Goal: Task Accomplishment & Management: Manage account settings

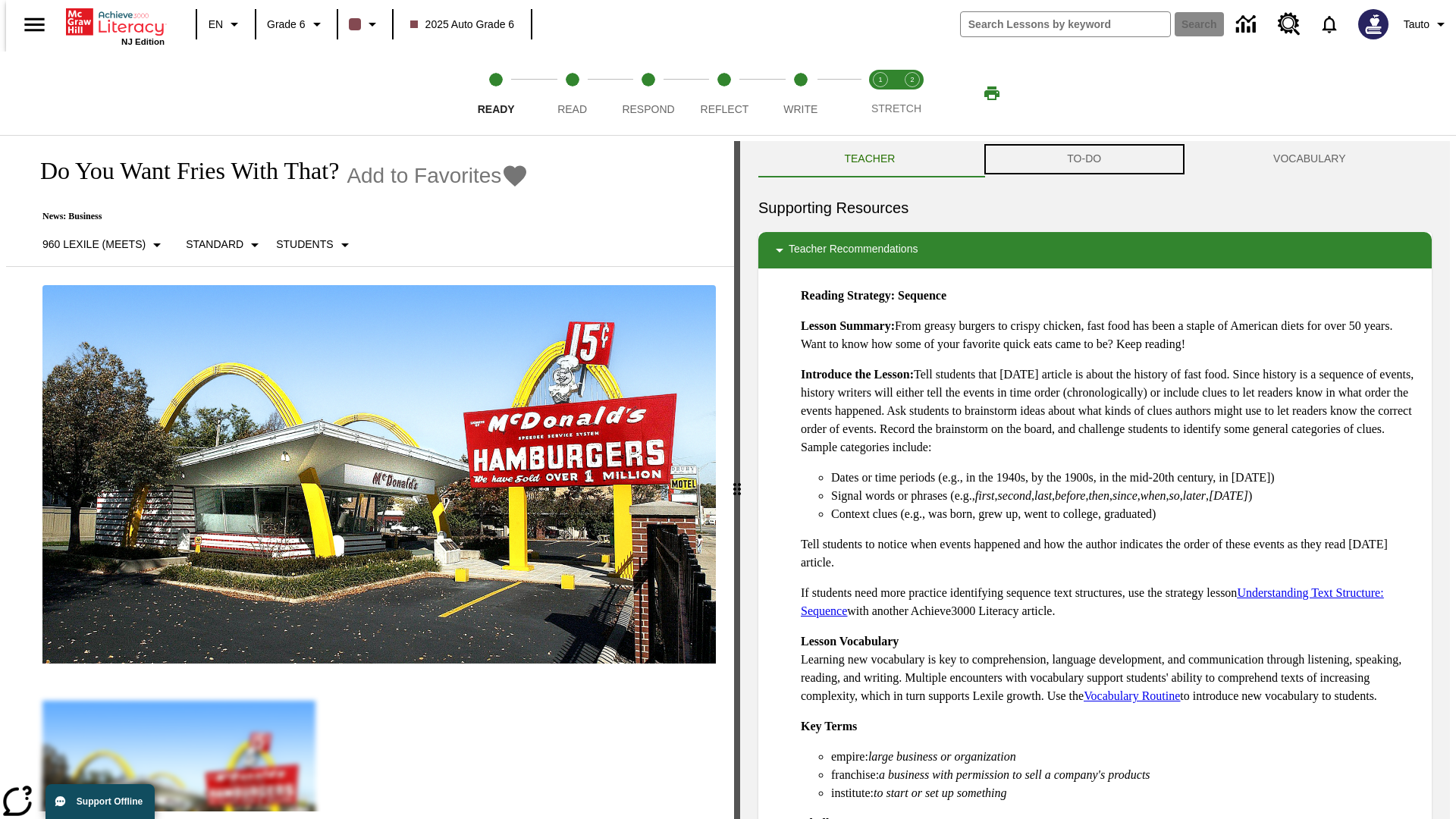
click at [1084, 159] on button "TO-DO" at bounding box center [1084, 159] width 207 height 37
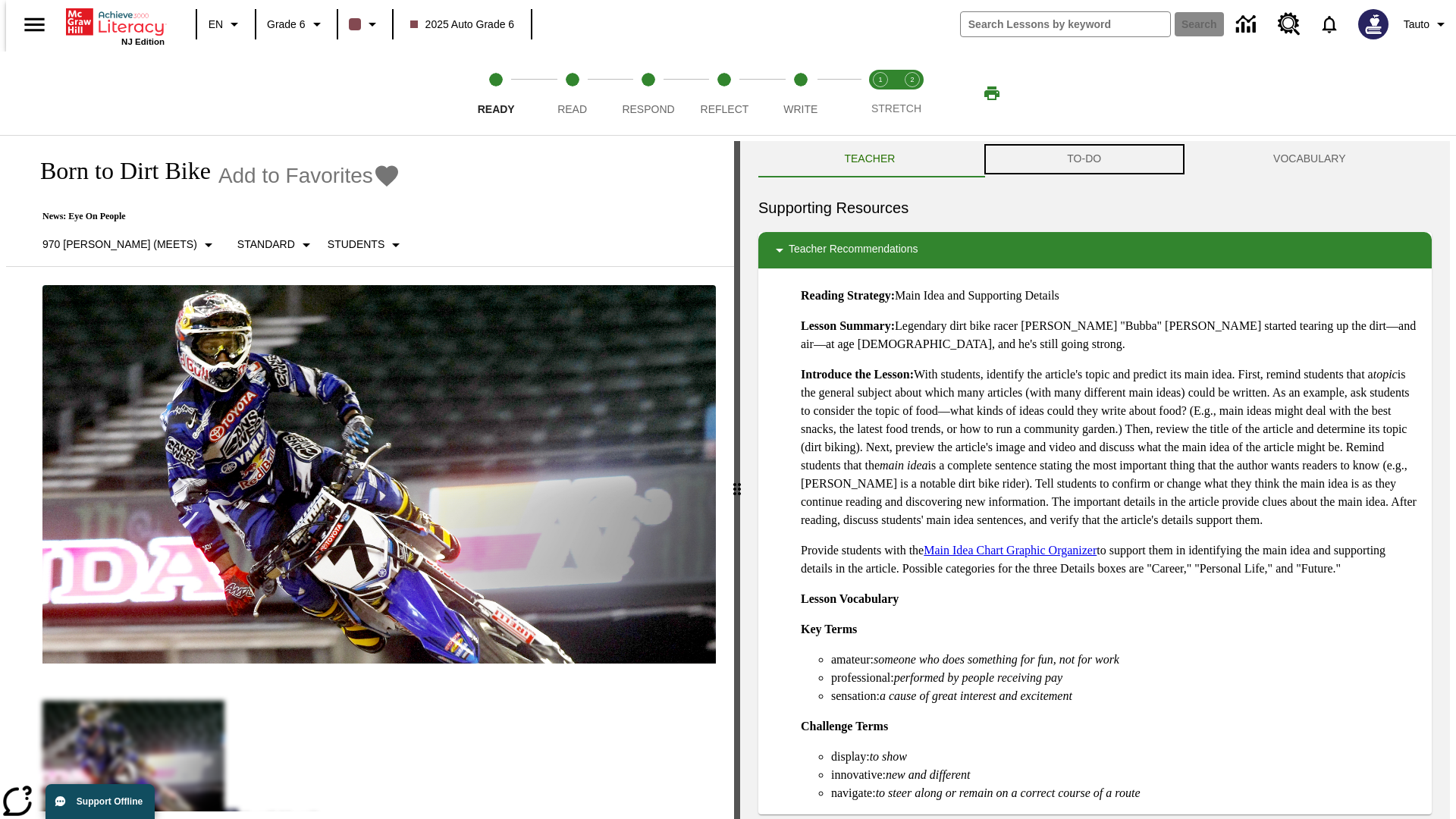
click at [1084, 159] on button "TO-DO" at bounding box center [1084, 159] width 207 height 37
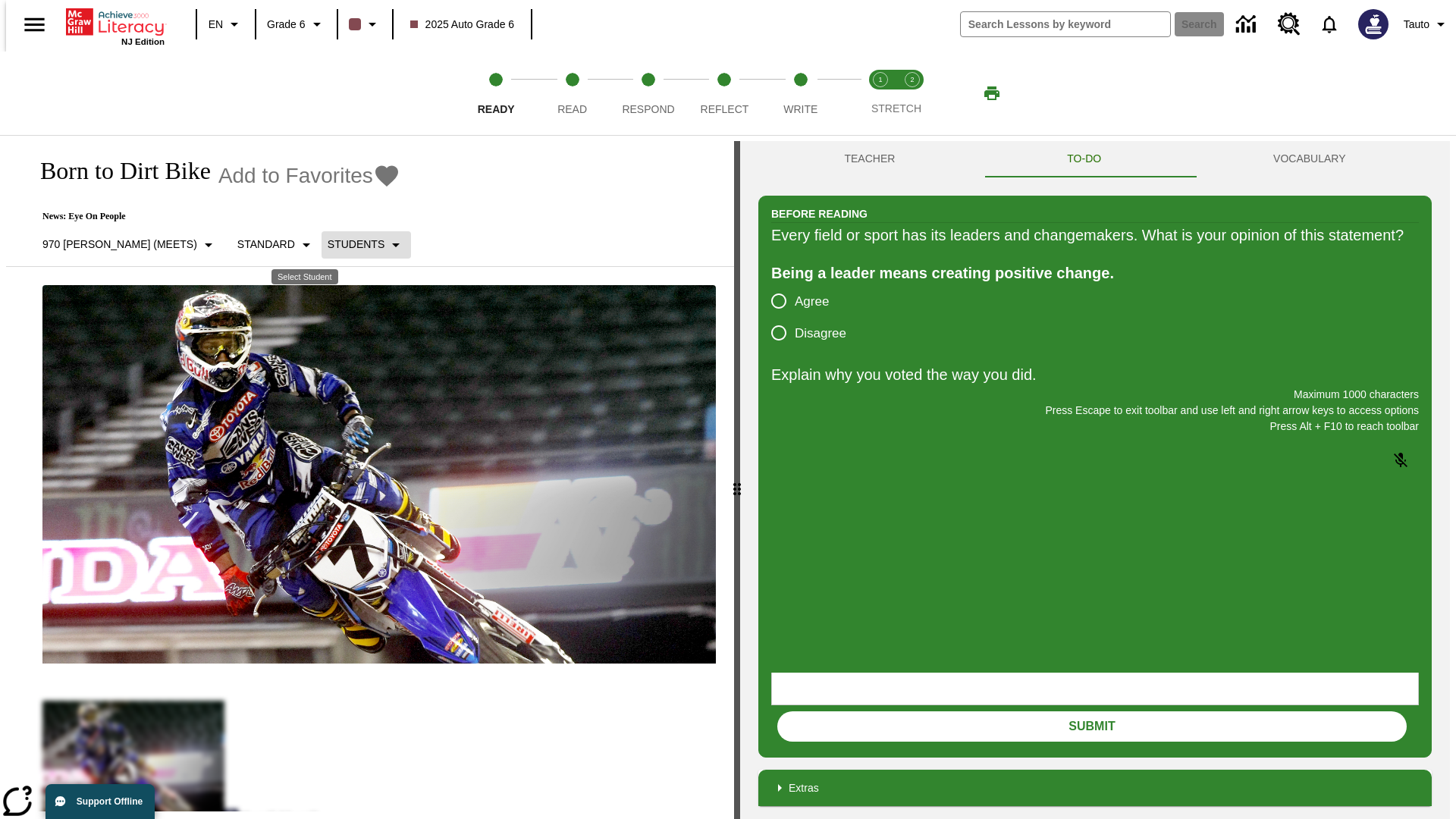
click at [328, 244] on p "Students" at bounding box center [357, 244] width 57 height 16
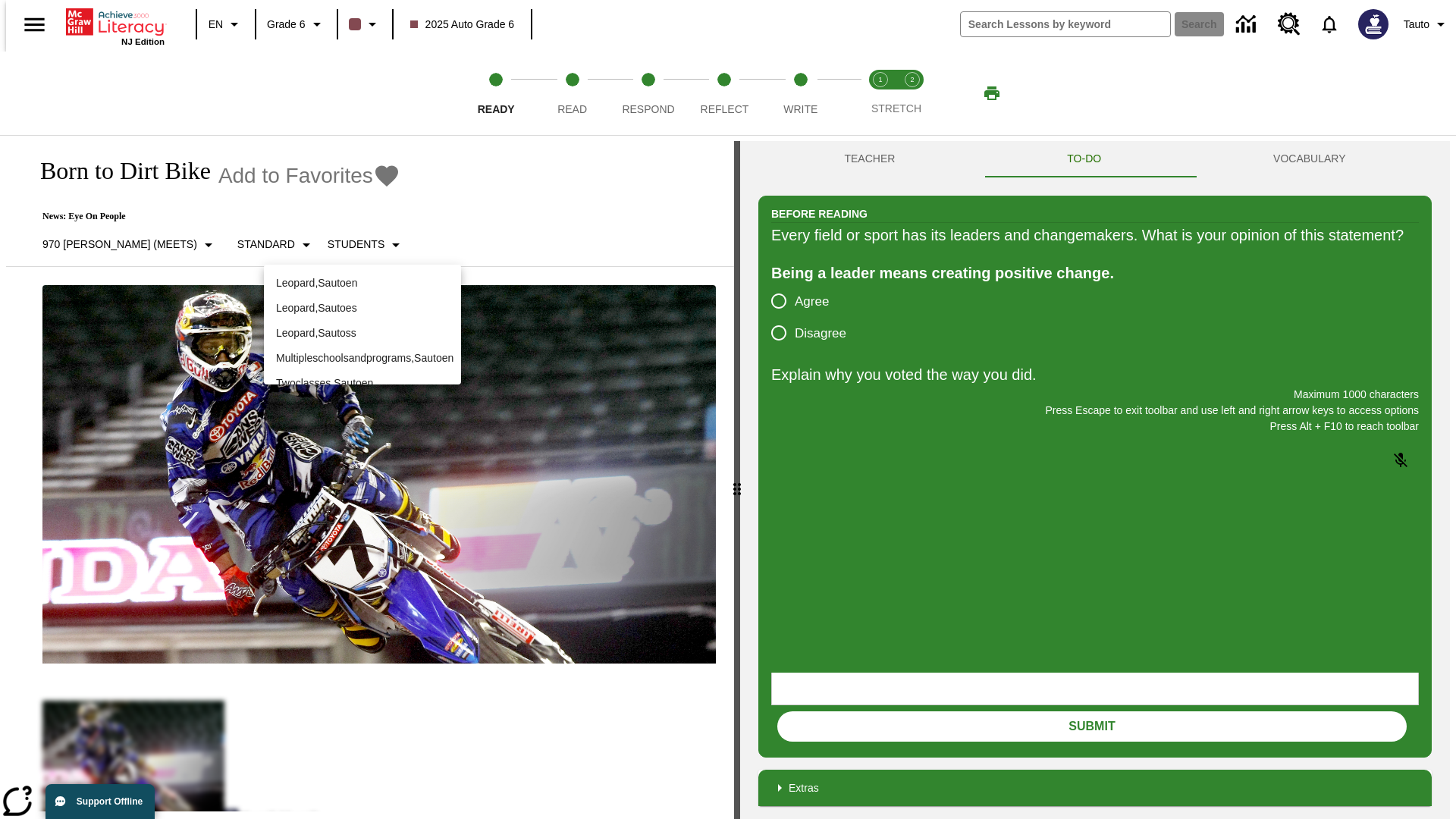
click at [363, 283] on p "Leopard , Sautoen" at bounding box center [362, 284] width 173 height 16
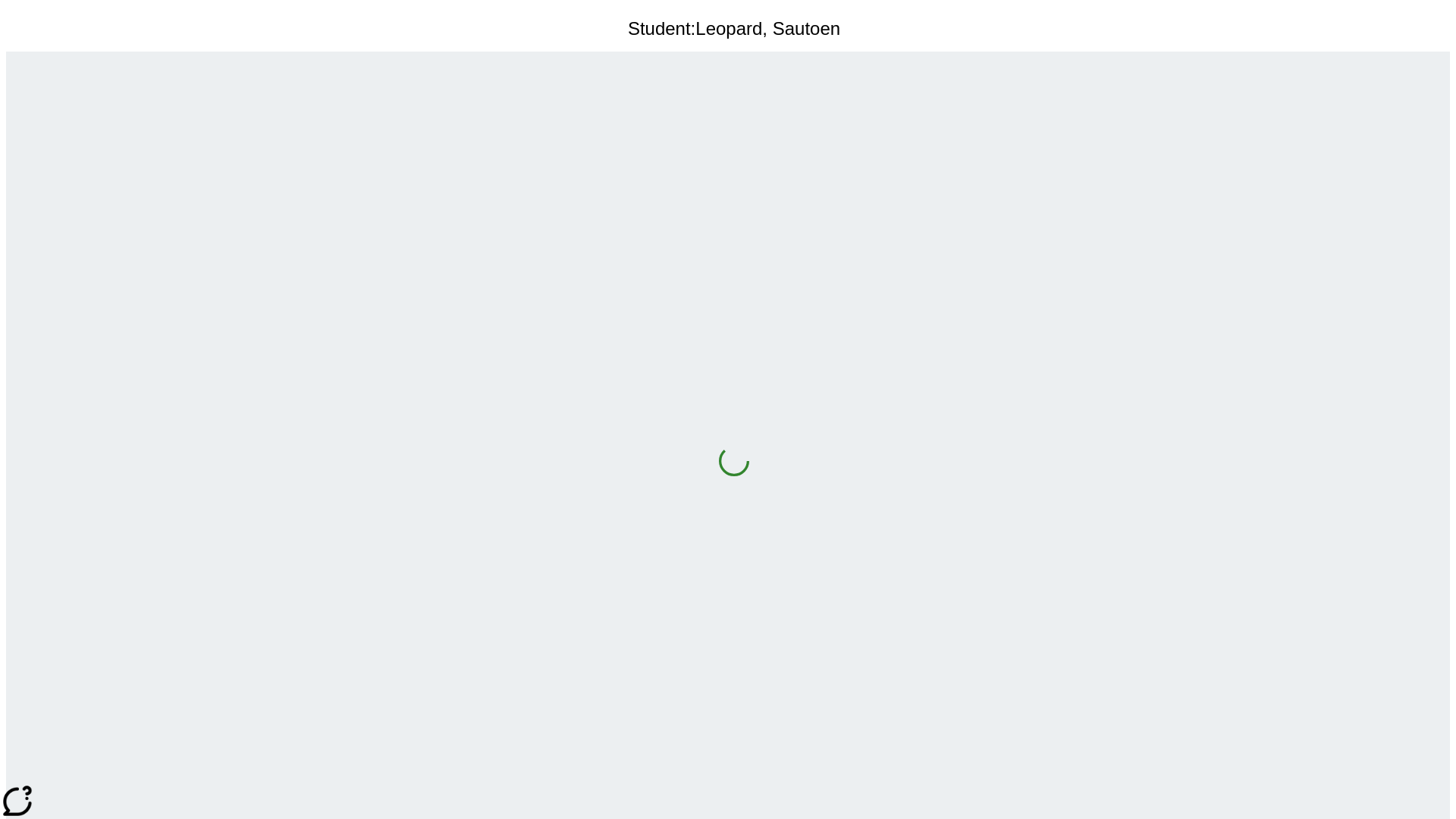
scroll to position [98, 0]
